Goal: Transaction & Acquisition: Purchase product/service

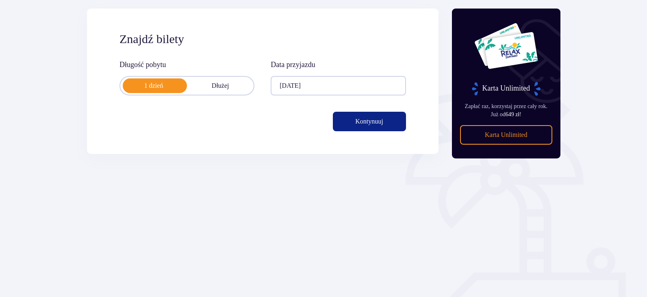
scroll to position [117, 0]
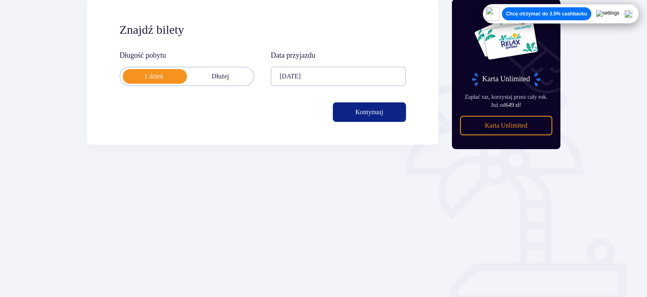
click at [399, 115] on button "Kontynuuj" at bounding box center [369, 112] width 73 height 20
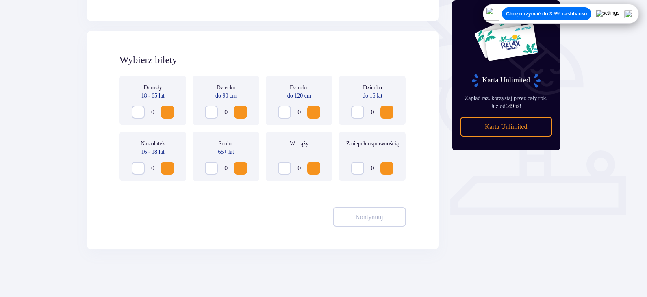
scroll to position [206, 0]
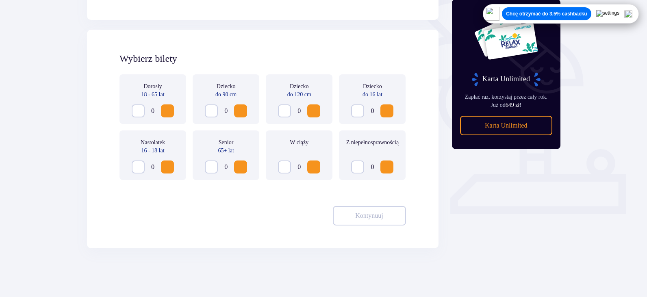
click at [170, 111] on span "Increase" at bounding box center [168, 111] width 10 height 10
click at [315, 110] on span "Increase" at bounding box center [314, 111] width 10 height 10
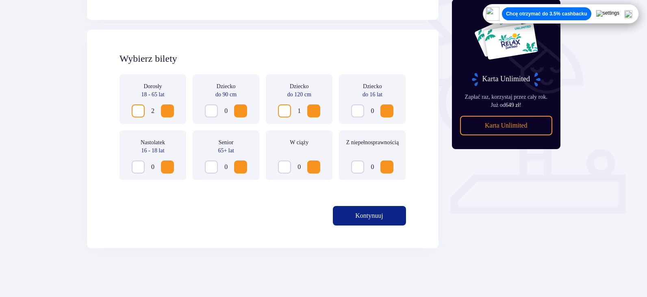
click at [286, 110] on span "Decrease" at bounding box center [285, 111] width 10 height 10
click at [389, 113] on span "Increase" at bounding box center [387, 111] width 10 height 10
click at [384, 213] on span "button" at bounding box center [385, 216] width 10 height 10
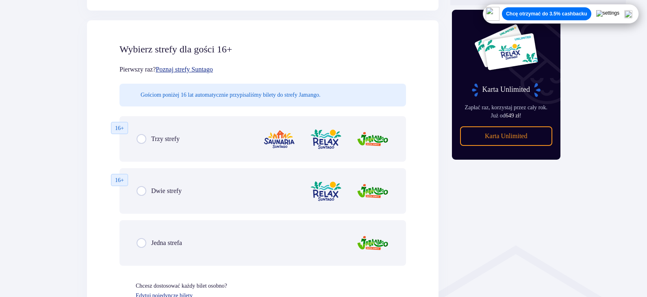
scroll to position [415, 0]
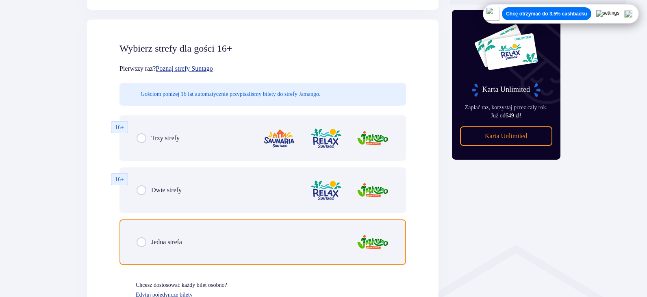
click at [144, 242] on input "radio" at bounding box center [142, 242] width 10 height 10
radio input "true"
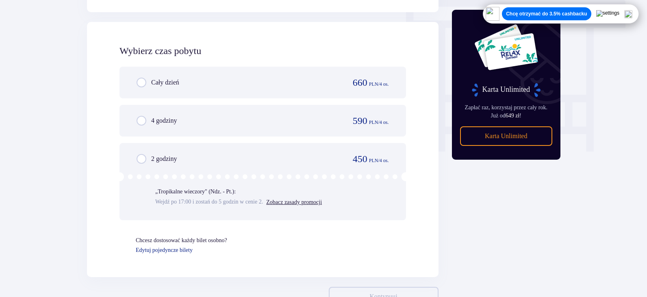
scroll to position [727, 0]
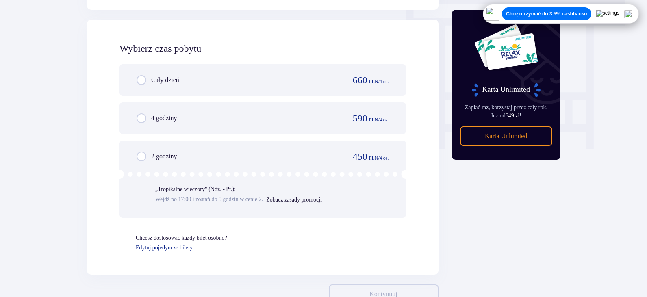
click at [195, 194] on div "„Tropikalne wieczory" (Ndz. - Pt.): Wejdź po 17:00 i zostań do 5 godzin w cenie…" at bounding box center [238, 194] width 167 height 19
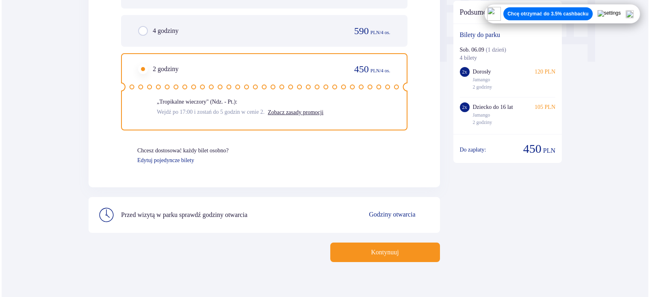
scroll to position [824, 0]
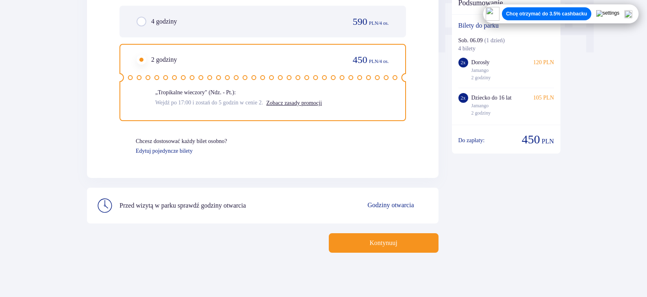
click at [413, 205] on p "Godziny otwarcia" at bounding box center [390, 205] width 46 height 9
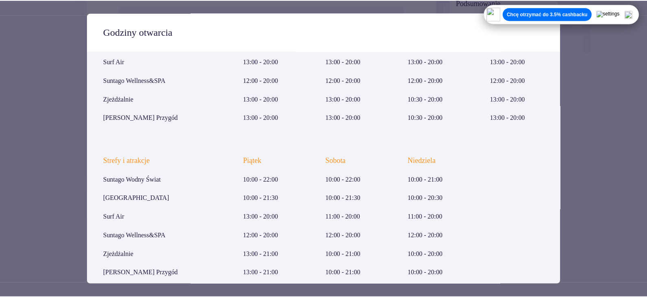
scroll to position [125, 0]
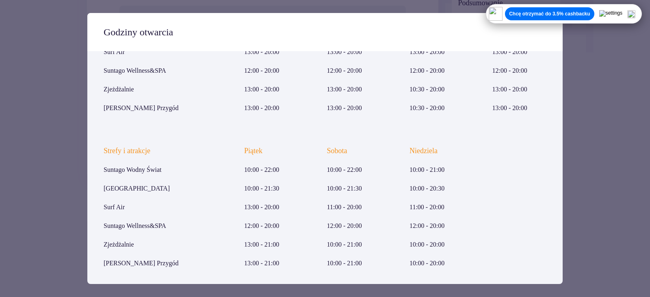
click at [544, 32] on span at bounding box center [545, 31] width 10 height 10
